Goal: Task Accomplishment & Management: Manage account settings

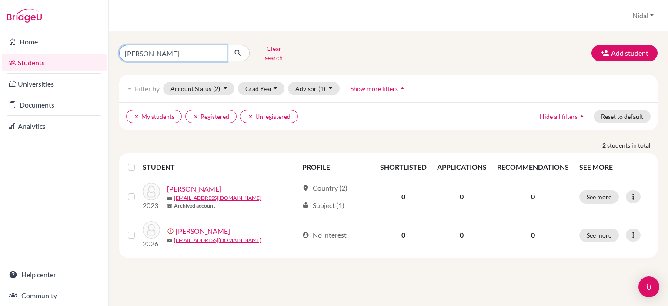
drag, startPoint x: 193, startPoint y: 47, endPoint x: 108, endPoint y: 63, distance: 85.7
click at [109, 63] on div "nassar Clear search Add student filter_list Filter by Account Status (2) Active…" at bounding box center [388, 168] width 559 height 274
type input "omar"
click button "submit" at bounding box center [237, 53] width 23 height 17
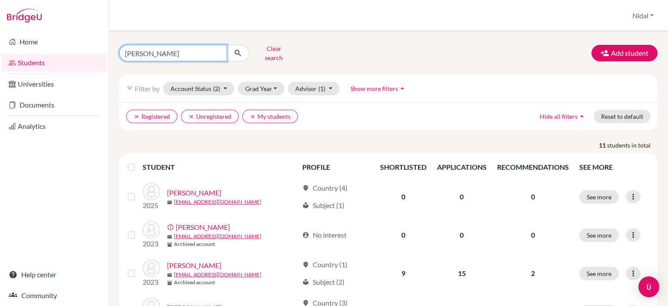
click at [177, 50] on input "omar" at bounding box center [173, 53] width 108 height 17
type input "omar ramahi"
click button "submit" at bounding box center [237, 53] width 23 height 17
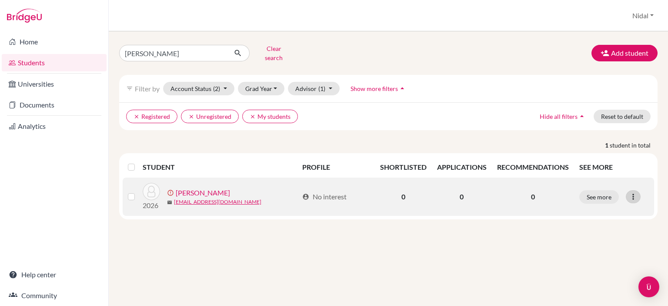
click at [633, 192] on icon at bounding box center [633, 196] width 9 height 9
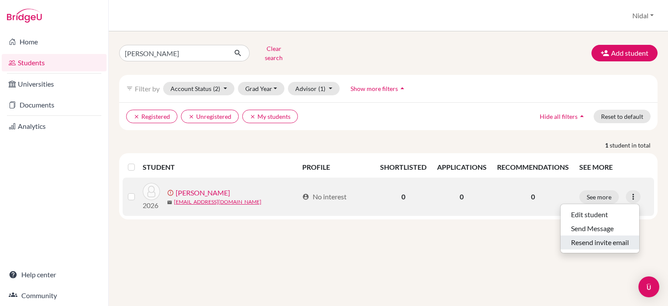
click at [596, 236] on button "Resend invite email" at bounding box center [599, 242] width 79 height 14
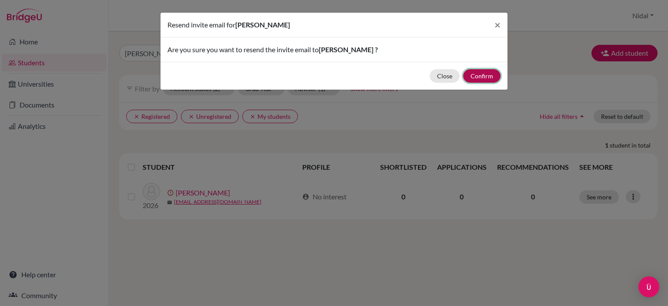
click at [494, 74] on button "Confirm" at bounding box center [481, 75] width 37 height 13
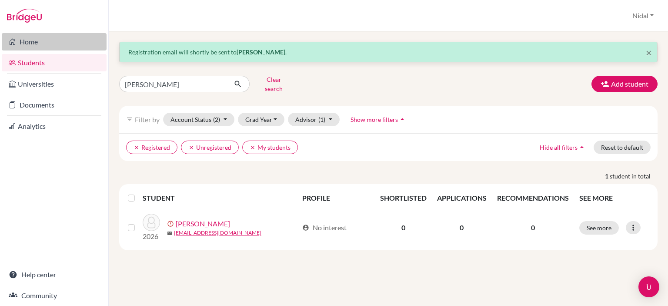
click at [31, 41] on link "Home" at bounding box center [54, 41] width 105 height 17
click at [44, 38] on link "Home" at bounding box center [54, 41] width 105 height 17
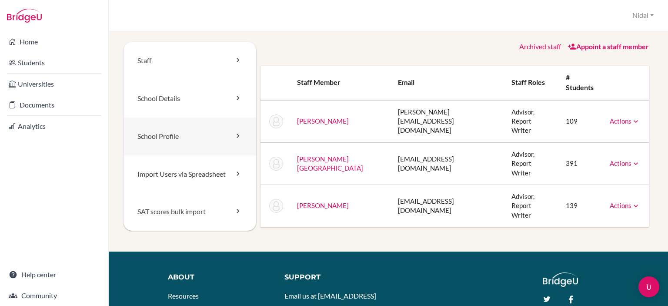
click at [177, 136] on link "School Profile" at bounding box center [189, 136] width 133 height 38
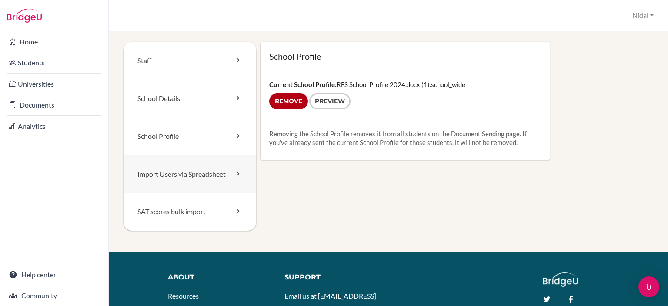
click at [194, 176] on link "Import Users via Spreadsheet" at bounding box center [189, 174] width 133 height 38
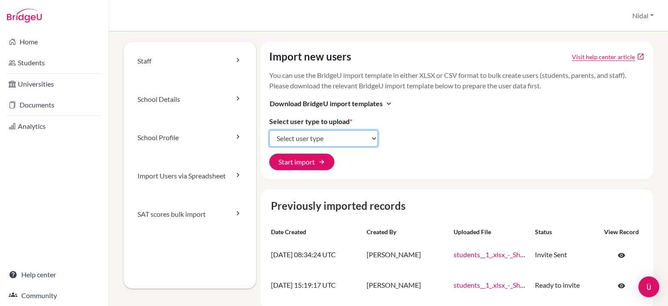
click at [341, 136] on select "Select user type Students Students and parents Parents Advisors Report writers" at bounding box center [323, 138] width 109 height 17
select select "students"
click at [269, 130] on select "Select user type Students Students and parents Parents Advisors Report writers" at bounding box center [323, 138] width 109 height 17
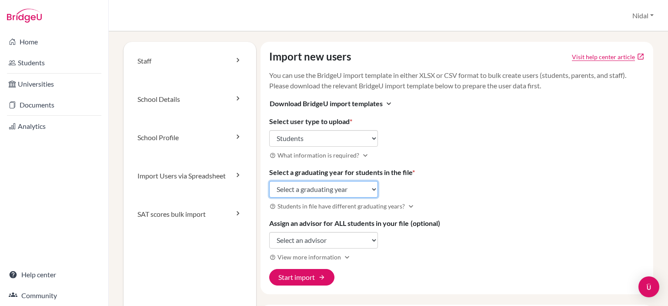
click at [348, 185] on select "Select a graduating year [DATE] 2025 2026 2027 2028 2029" at bounding box center [323, 189] width 109 height 17
select select "2026"
click at [269, 181] on select "Select a graduating year [DATE] 2025 2026 2027 2028 2029" at bounding box center [323, 189] width 109 height 17
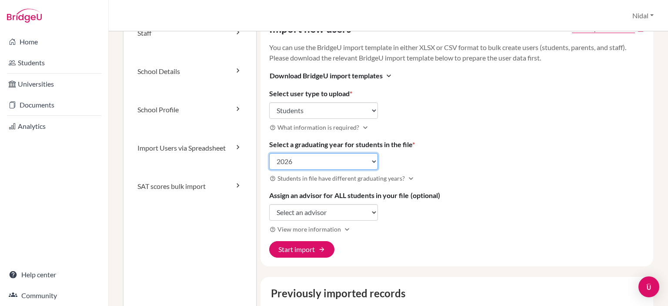
scroll to position [43, 0]
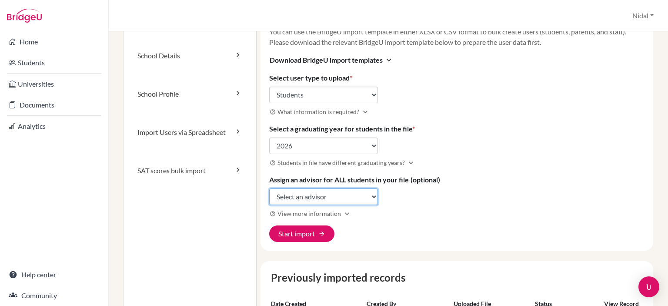
click at [351, 198] on select "Select an advisor Razi Ackel Nidal Ahmed Mark Bauman" at bounding box center [323, 196] width 109 height 17
select select "337781"
click at [269, 188] on select "Select an advisor Razi Ackel Nidal Ahmed Mark Bauman" at bounding box center [323, 196] width 109 height 17
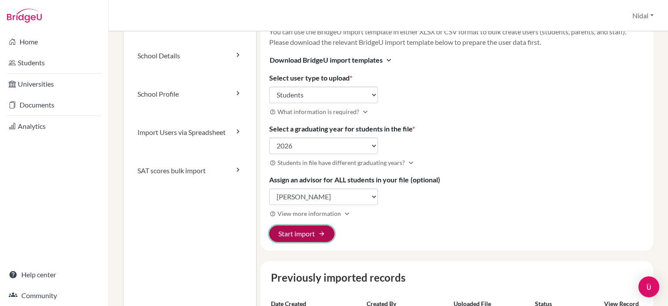
click at [308, 233] on button "Start import arrow_forward" at bounding box center [301, 233] width 65 height 17
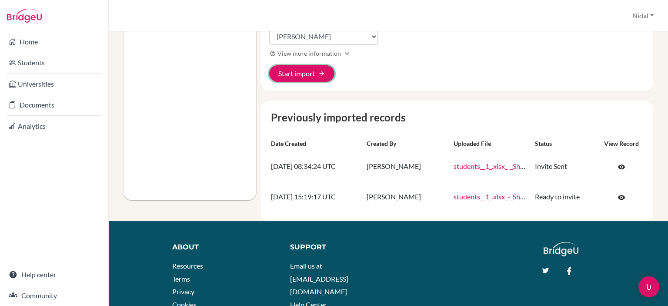
scroll to position [261, 0]
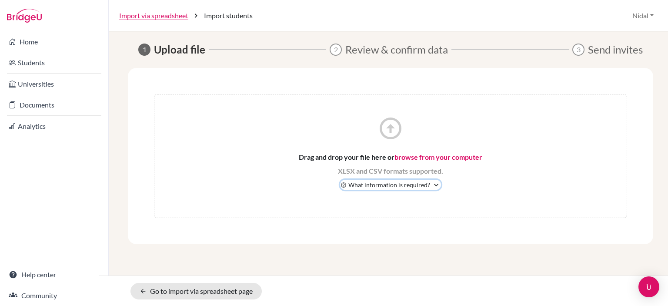
click at [376, 188] on span "What information is required?" at bounding box center [389, 184] width 82 height 9
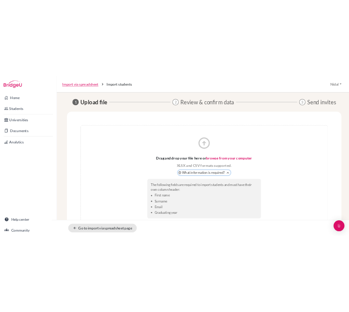
scroll to position [31, 0]
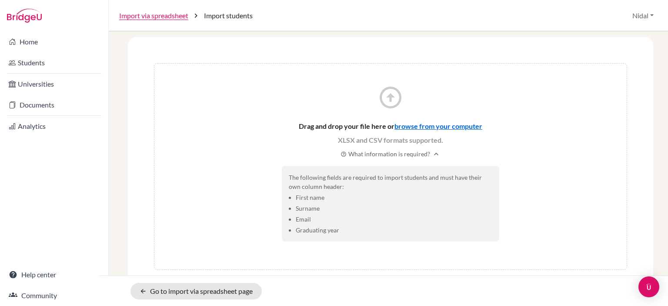
click at [336, 138] on input "file" at bounding box center [351, 136] width 104 height 10
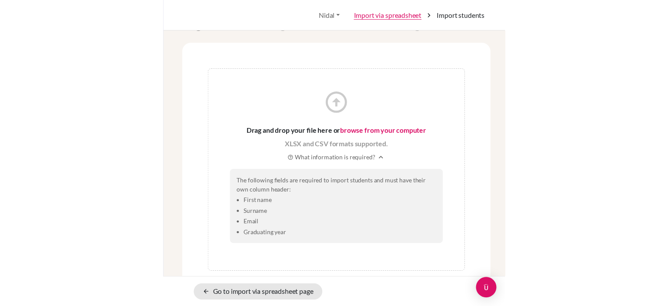
scroll to position [0, 0]
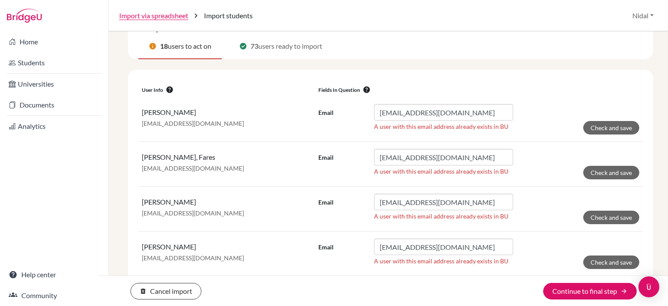
scroll to position [81, 0]
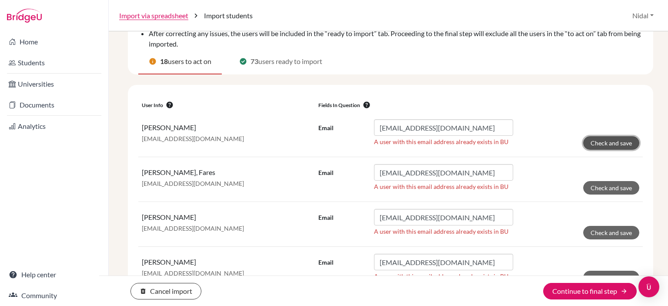
click at [593, 140] on button "Check and save" at bounding box center [611, 142] width 56 height 13
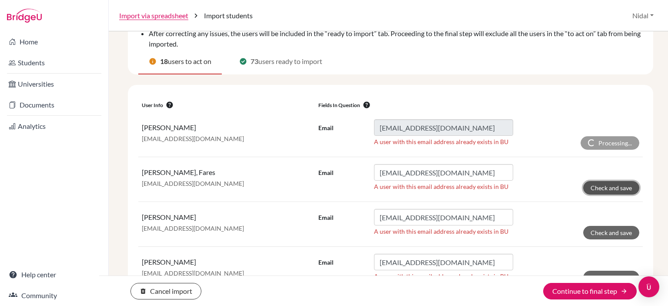
click at [611, 184] on button "Check and save" at bounding box center [611, 187] width 56 height 13
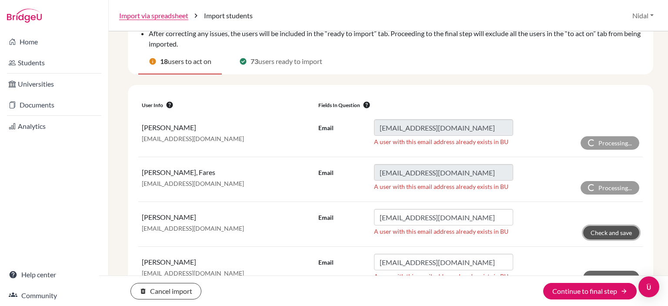
click at [596, 230] on button "Check and save" at bounding box center [611, 232] width 56 height 13
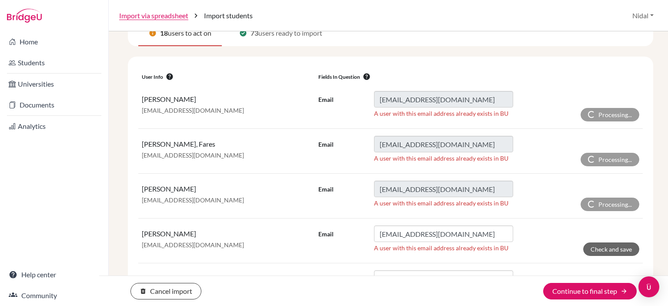
scroll to position [125, 0]
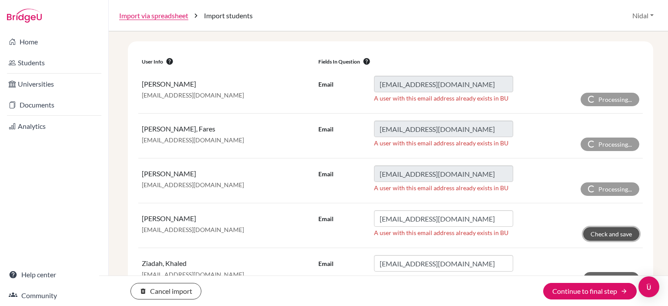
click at [592, 230] on button "Check and save" at bounding box center [611, 233] width 56 height 13
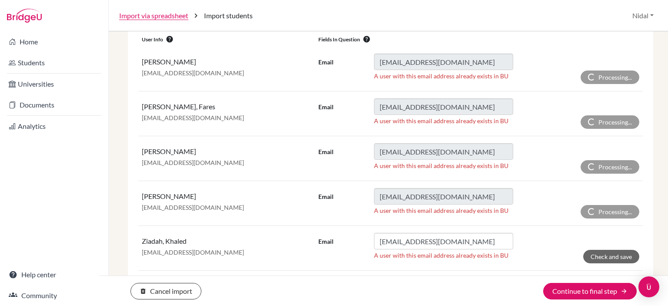
scroll to position [168, 0]
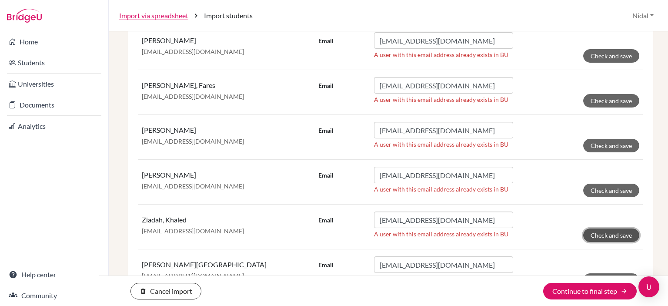
click at [584, 233] on button "Check and save" at bounding box center [611, 234] width 56 height 13
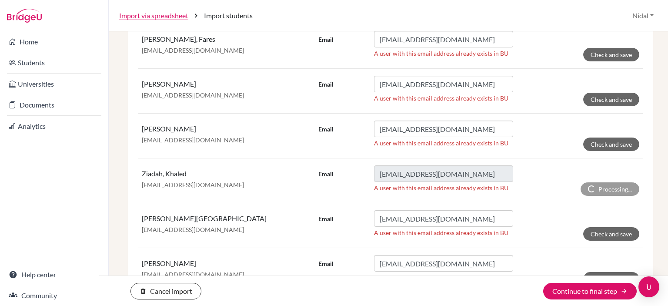
scroll to position [255, 0]
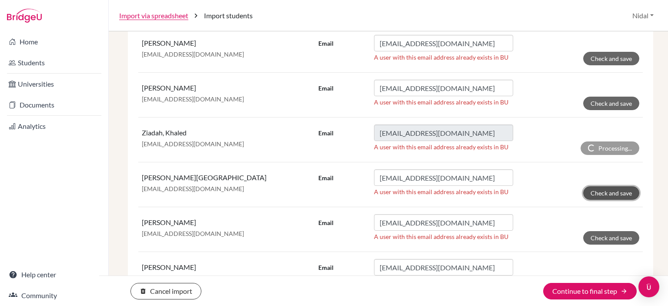
click at [602, 187] on button "Check and save" at bounding box center [611, 192] width 56 height 13
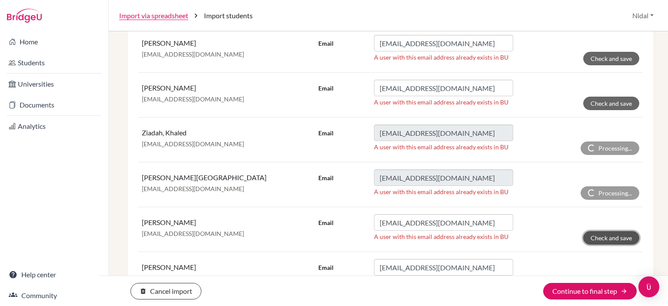
click at [591, 236] on button "Check and save" at bounding box center [611, 237] width 56 height 13
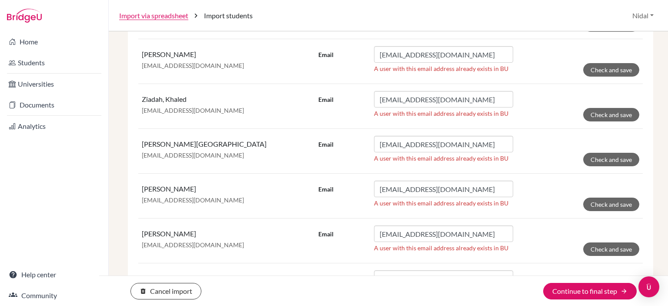
scroll to position [299, 0]
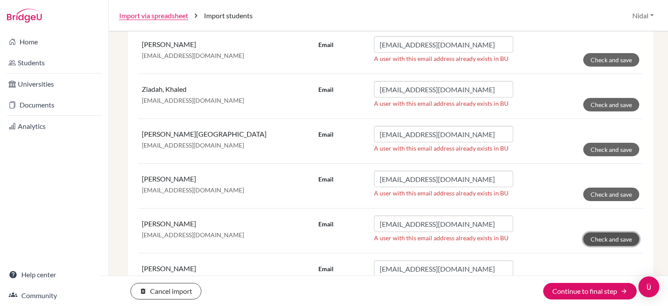
click at [600, 236] on button "Check and save" at bounding box center [611, 238] width 56 height 13
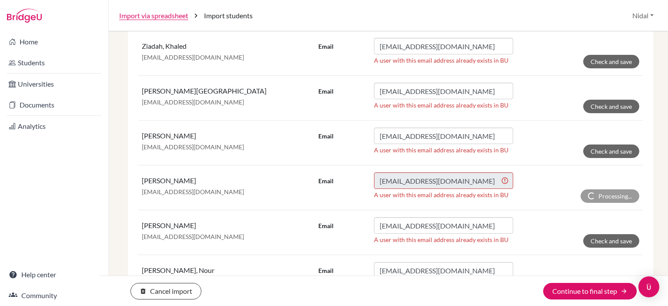
scroll to position [342, 0]
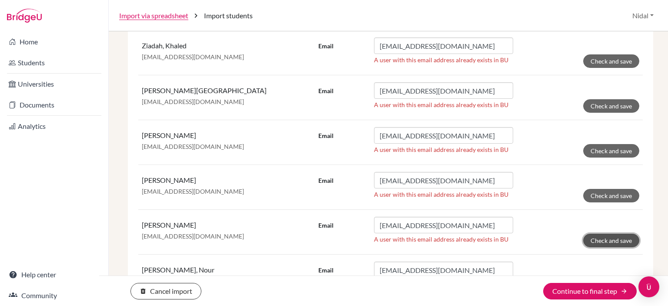
click at [593, 235] on button "Check and save" at bounding box center [611, 239] width 56 height 13
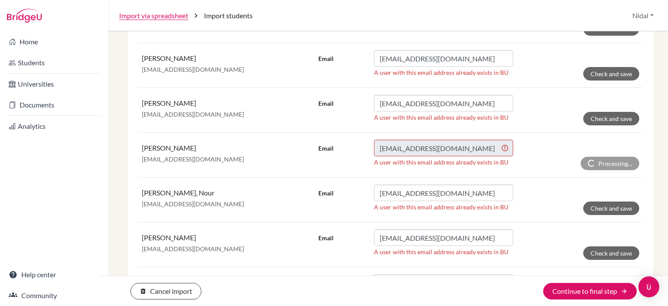
scroll to position [429, 0]
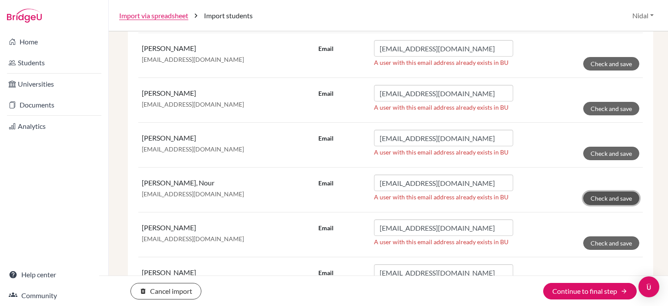
click at [623, 191] on button "Check and save" at bounding box center [611, 197] width 56 height 13
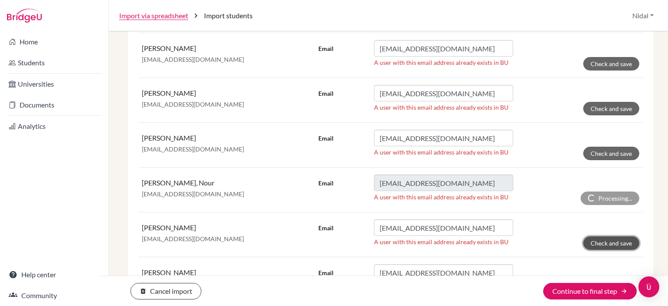
click at [590, 240] on button "Check and save" at bounding box center [611, 242] width 56 height 13
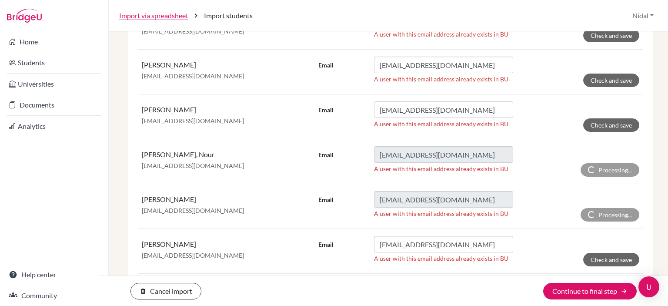
scroll to position [473, 0]
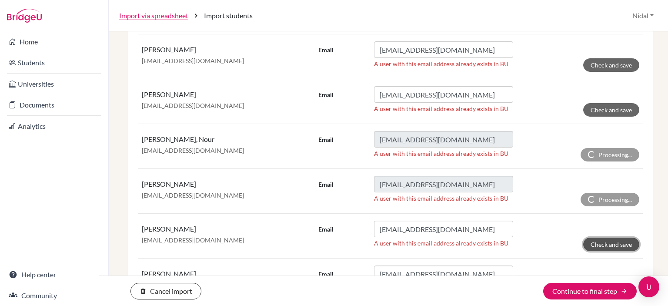
click at [600, 239] on button "Check and save" at bounding box center [611, 243] width 56 height 13
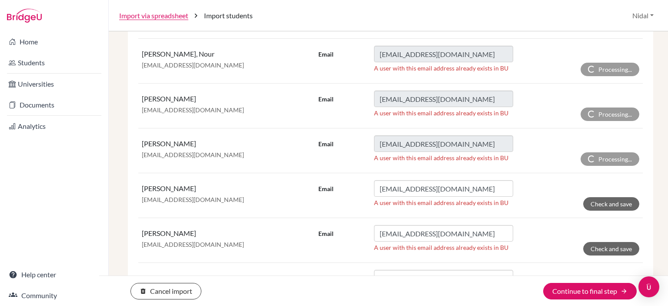
scroll to position [560, 0]
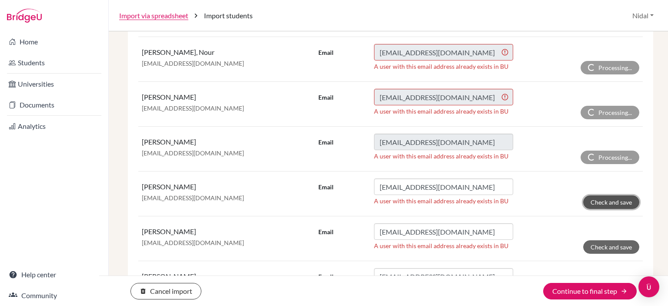
click at [600, 197] on button "Check and save" at bounding box center [611, 201] width 56 height 13
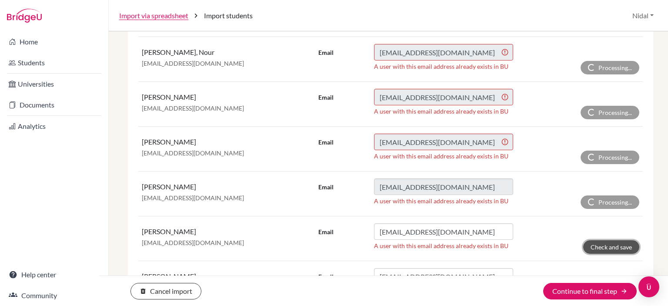
click at [602, 243] on button "Check and save" at bounding box center [611, 246] width 56 height 13
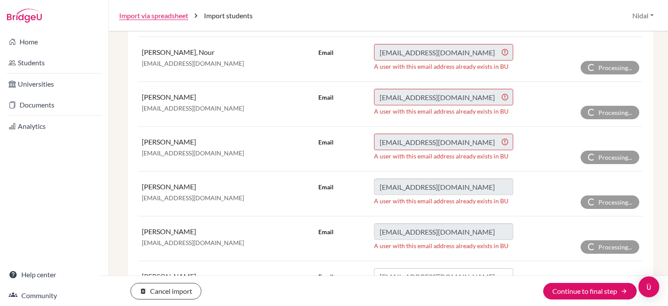
scroll to position [603, 0]
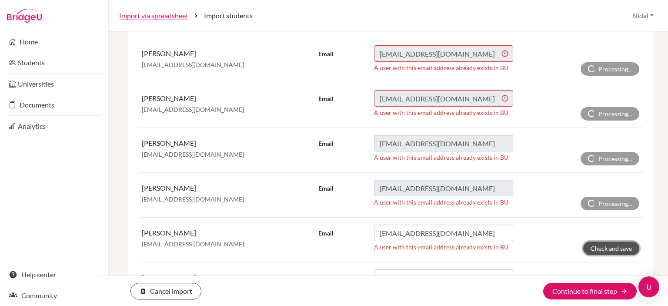
click at [593, 246] on button "Check and save" at bounding box center [611, 247] width 56 height 13
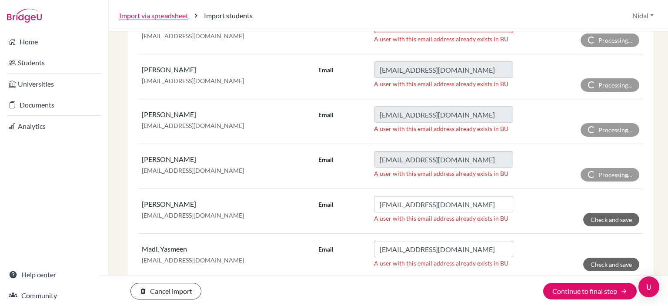
scroll to position [690, 0]
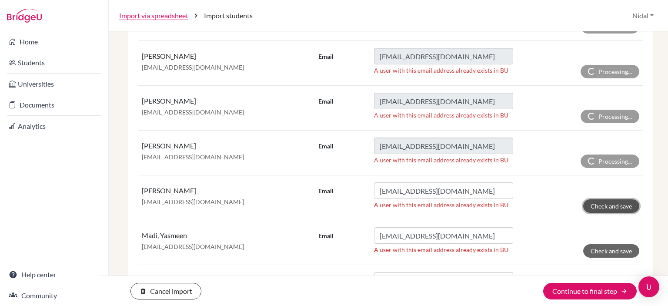
click at [598, 204] on button "Check and save" at bounding box center [611, 205] width 56 height 13
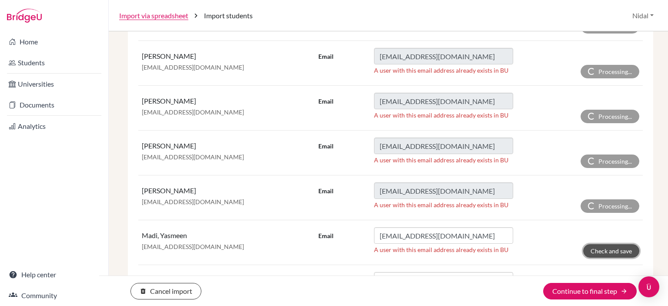
click at [596, 252] on button "Check and save" at bounding box center [611, 250] width 56 height 13
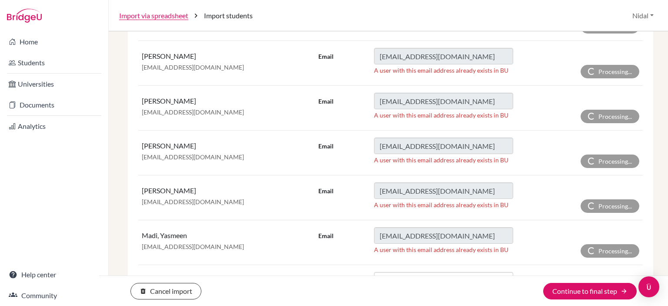
scroll to position [733, 0]
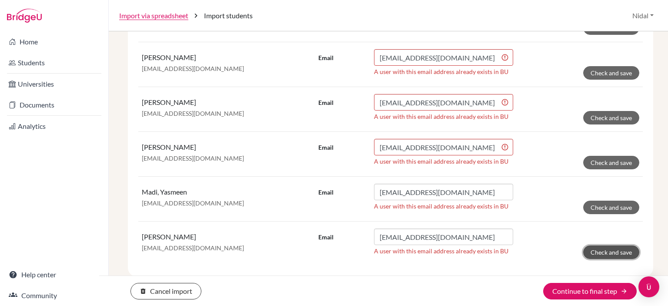
click at [598, 250] on button "Check and save" at bounding box center [611, 251] width 56 height 13
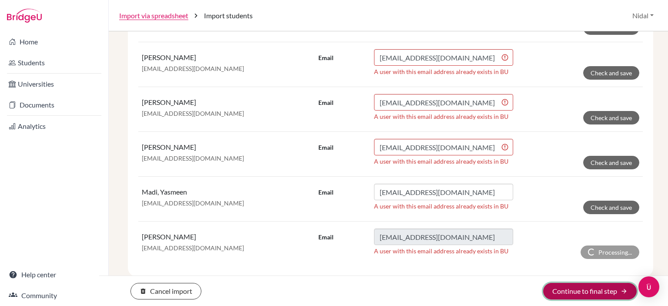
click at [560, 288] on button "Continue to final step arrow_forward" at bounding box center [589, 291] width 93 height 17
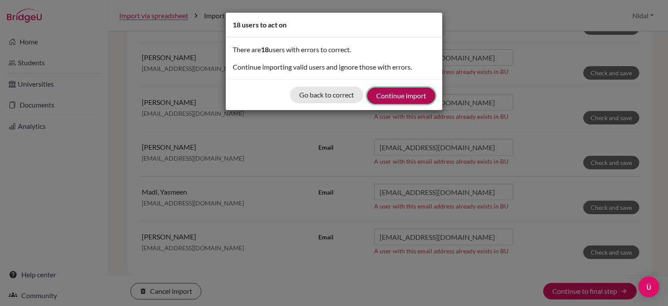
click at [406, 100] on button "Continue import" at bounding box center [401, 95] width 68 height 17
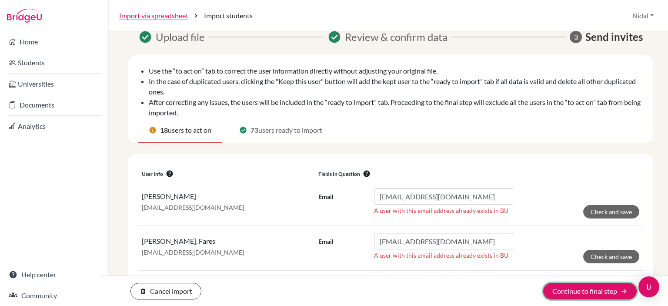
scroll to position [0, 0]
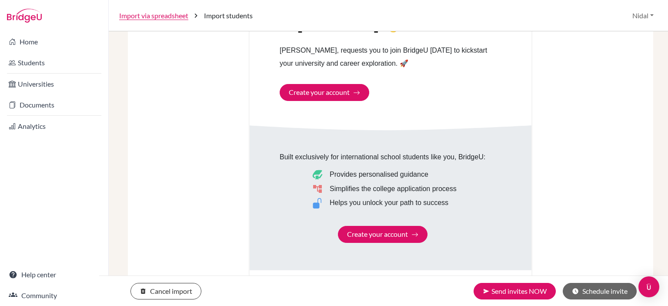
scroll to position [478, 0]
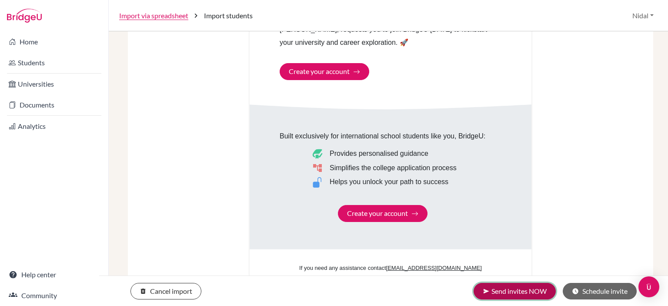
click at [486, 288] on icon "send" at bounding box center [486, 290] width 7 height 7
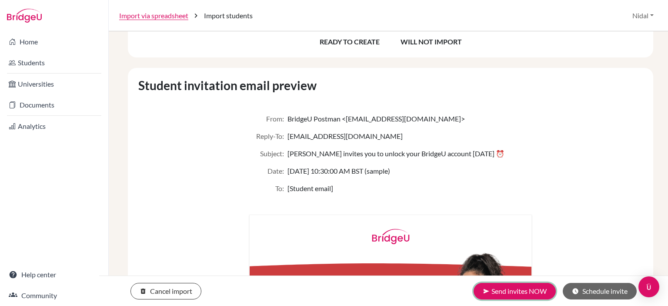
scroll to position [0, 0]
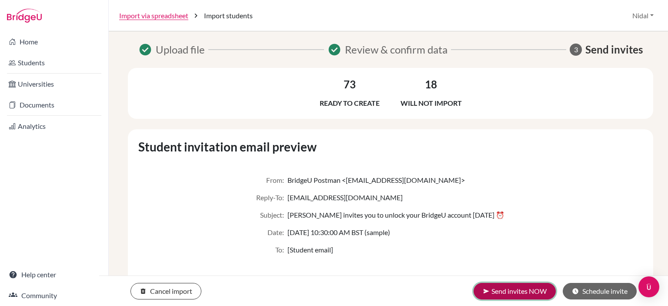
click at [504, 290] on button "send Send invites NOW" at bounding box center [514, 291] width 82 height 17
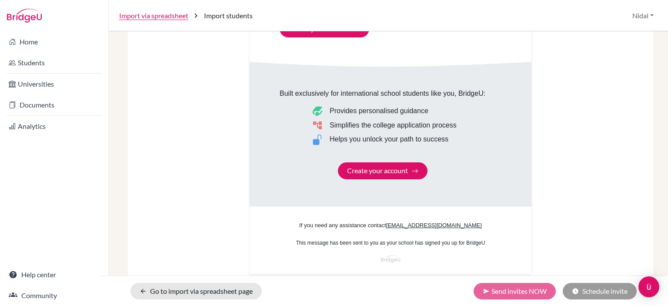
scroll to position [583, 0]
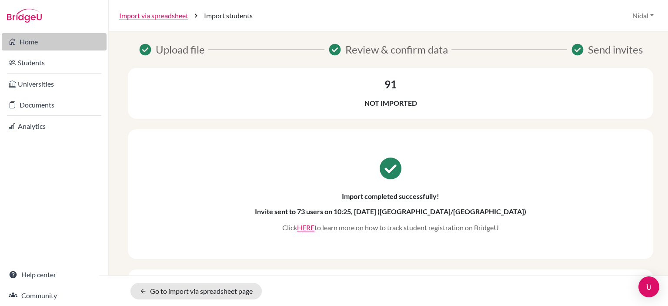
click at [33, 45] on link "Home" at bounding box center [54, 41] width 105 height 17
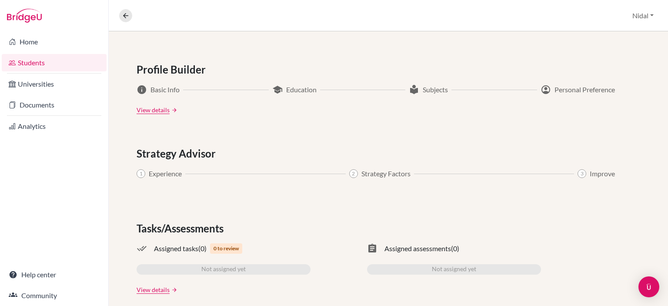
scroll to position [458, 0]
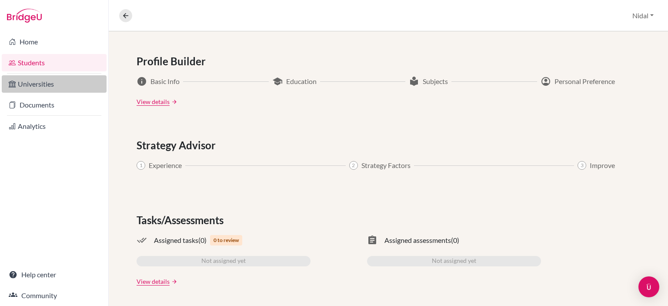
click at [22, 83] on link "Universities" at bounding box center [54, 83] width 105 height 17
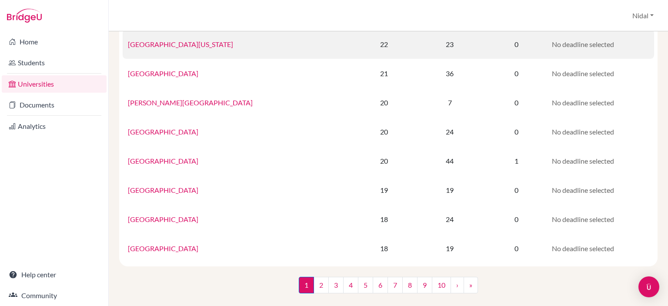
scroll to position [578, 0]
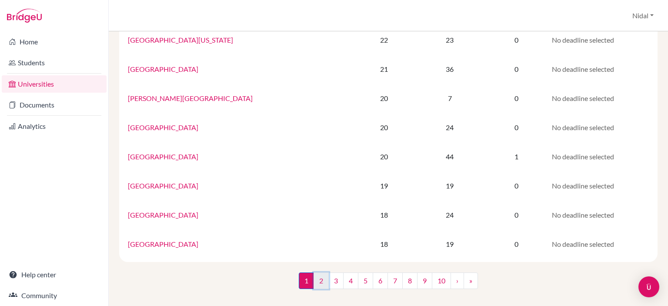
click at [319, 280] on link "2" at bounding box center [320, 280] width 15 height 17
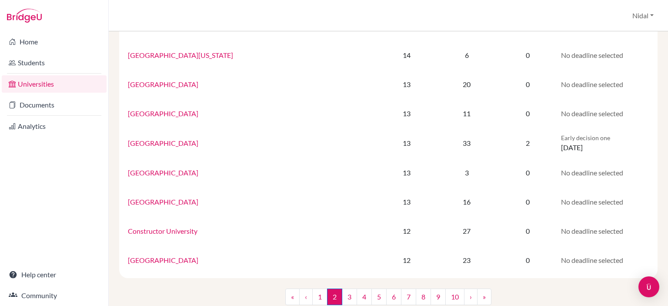
scroll to position [578, 0]
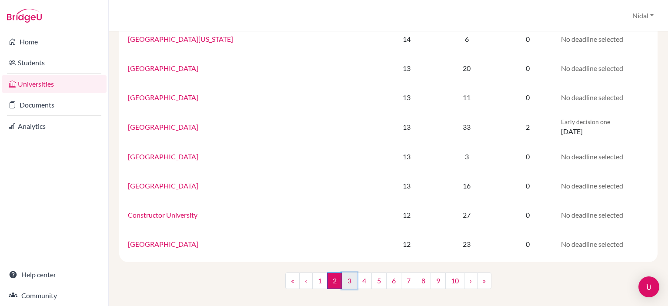
click at [346, 280] on link "3" at bounding box center [349, 280] width 15 height 17
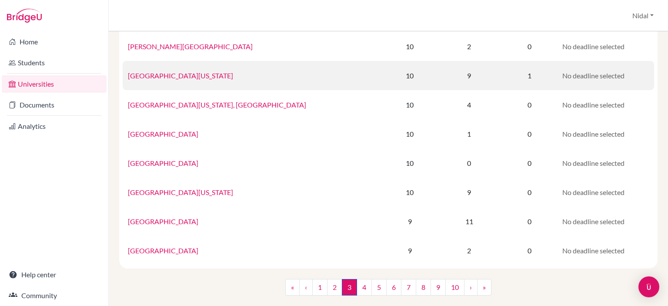
scroll to position [577, 0]
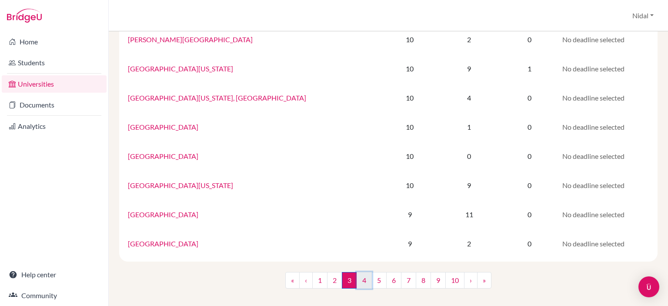
click at [362, 275] on link "4" at bounding box center [363, 280] width 15 height 17
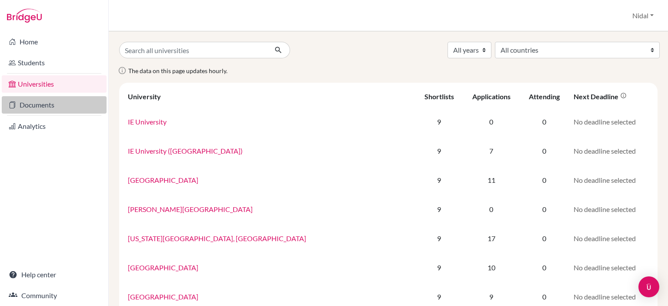
click at [22, 100] on link "Documents" at bounding box center [54, 104] width 105 height 17
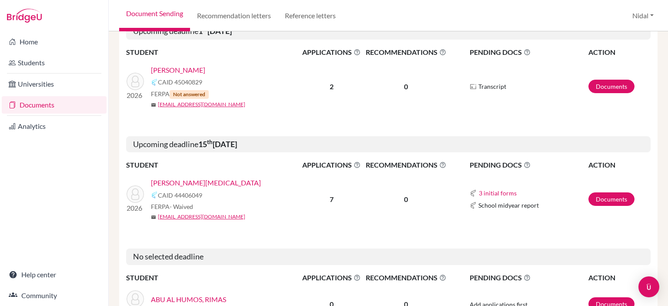
scroll to position [130, 0]
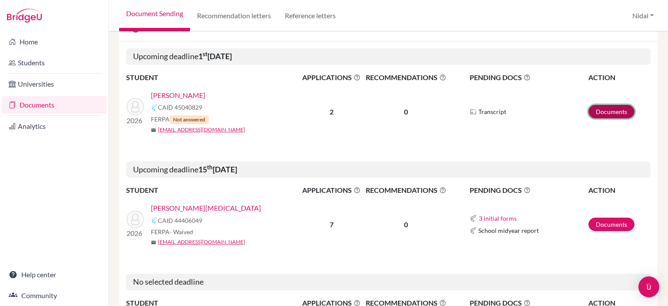
click at [607, 111] on link "Documents" at bounding box center [611, 111] width 46 height 13
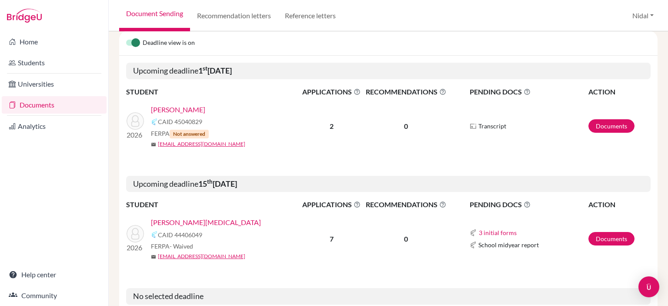
scroll to position [130, 0]
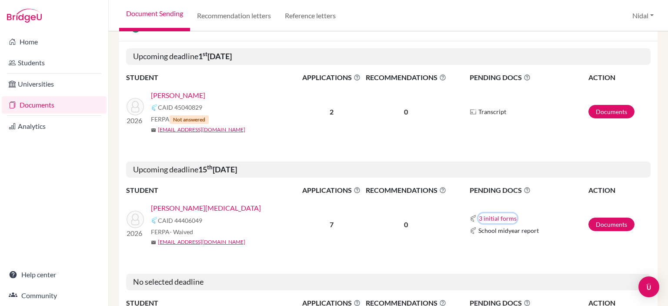
click at [494, 219] on button "3 initial forms" at bounding box center [497, 218] width 39 height 10
click at [588, 250] on td "Documents" at bounding box center [619, 224] width 63 height 57
click at [486, 109] on span "Transcript" at bounding box center [492, 111] width 28 height 9
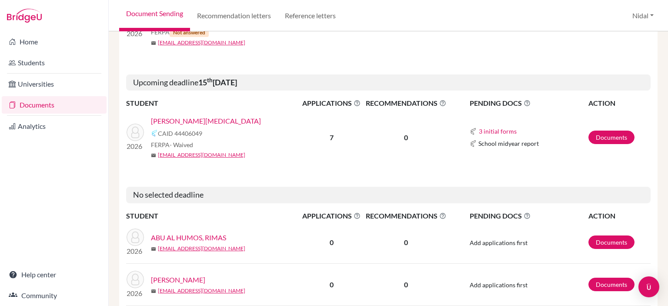
scroll to position [261, 0]
